Goal: Task Accomplishment & Management: Use online tool/utility

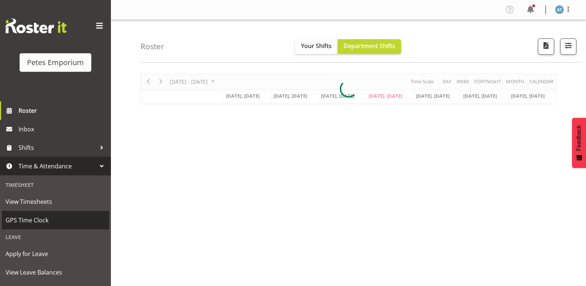
click at [75, 212] on link "GPS Time Clock" at bounding box center [55, 220] width 107 height 19
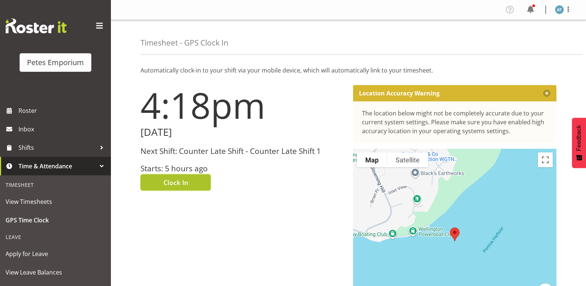
click at [209, 179] on button "Clock In" at bounding box center [176, 182] width 70 height 16
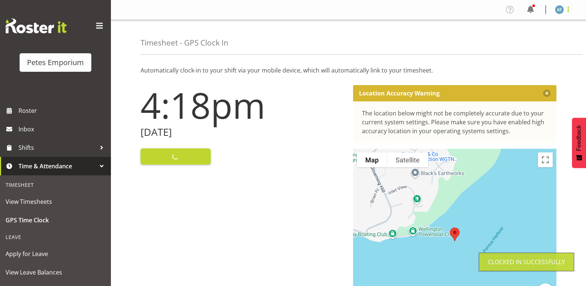
click at [570, 7] on span at bounding box center [568, 9] width 9 height 9
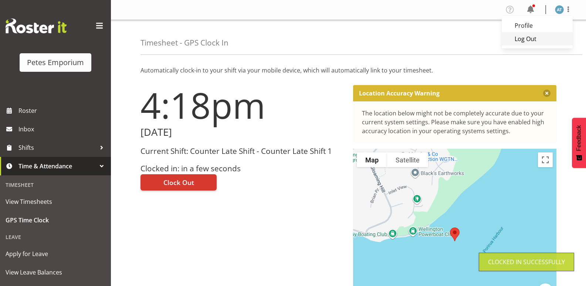
click at [540, 38] on link "Log Out" at bounding box center [537, 38] width 71 height 13
